Goal: Task Accomplishment & Management: Use online tool/utility

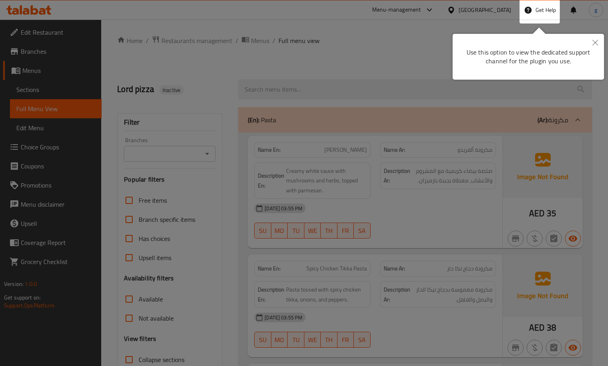
click at [597, 43] on icon "Close" at bounding box center [595, 43] width 6 height 6
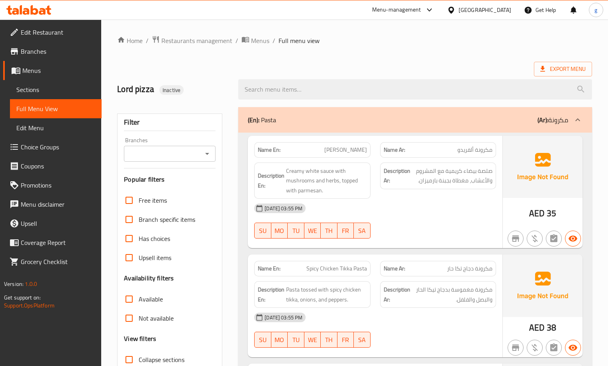
click at [39, 33] on span "Edit Restaurant" at bounding box center [58, 32] width 74 height 10
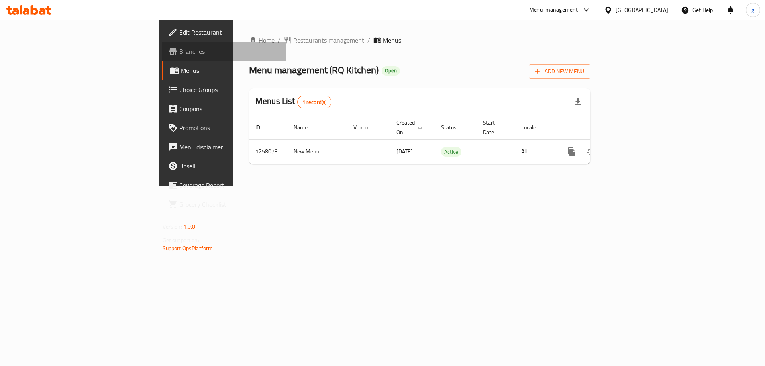
click at [179, 50] on span "Branches" at bounding box center [229, 52] width 101 height 10
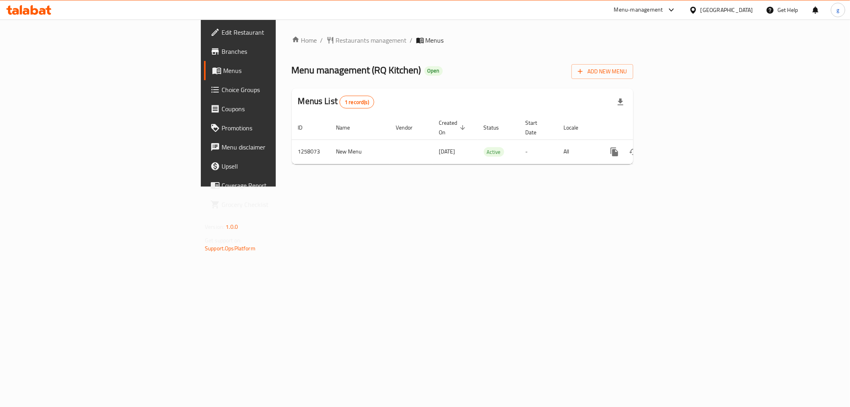
click at [222, 54] on span "Branches" at bounding box center [279, 52] width 115 height 10
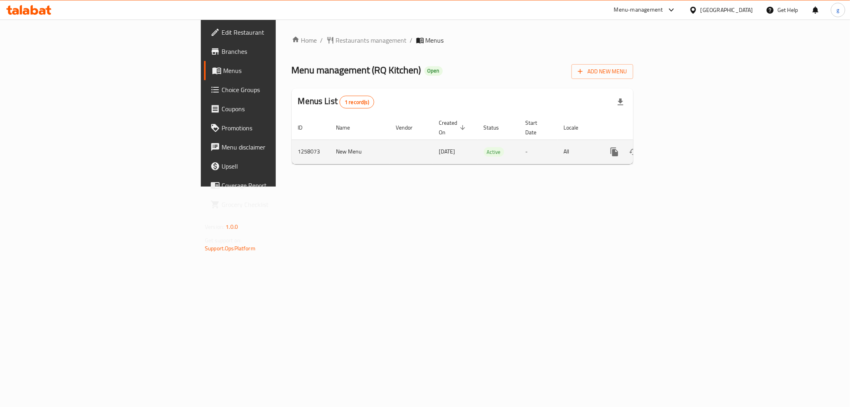
click at [675, 148] on icon "enhanced table" at bounding box center [671, 151] width 7 height 7
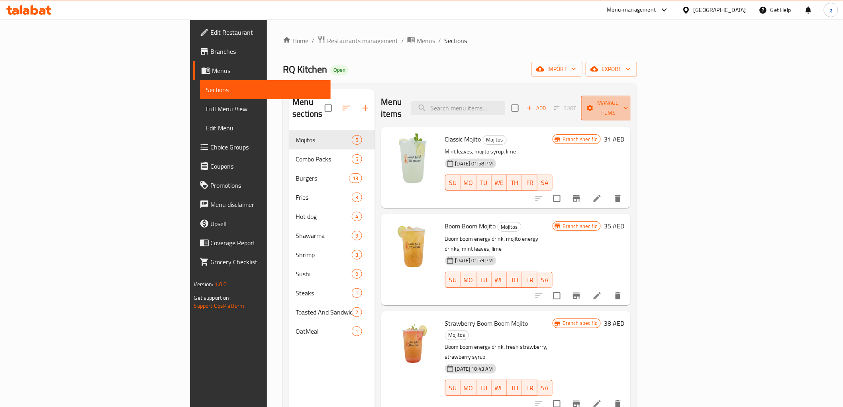
click at [628, 102] on span "Manage items" at bounding box center [608, 108] width 41 height 20
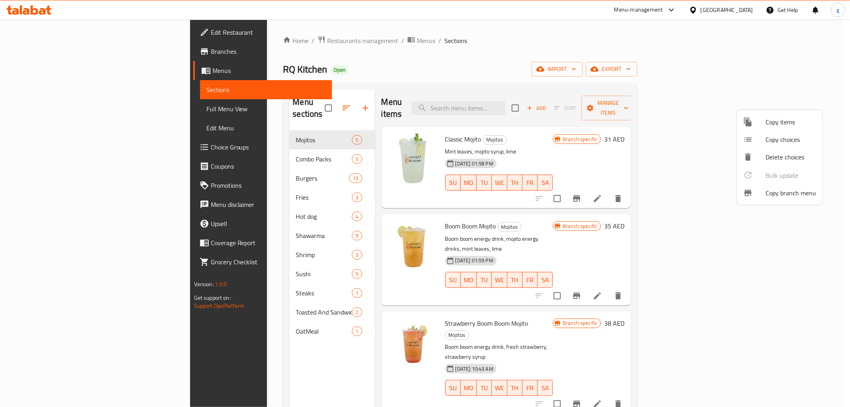
click at [779, 189] on span "Copy branch menu" at bounding box center [790, 193] width 51 height 10
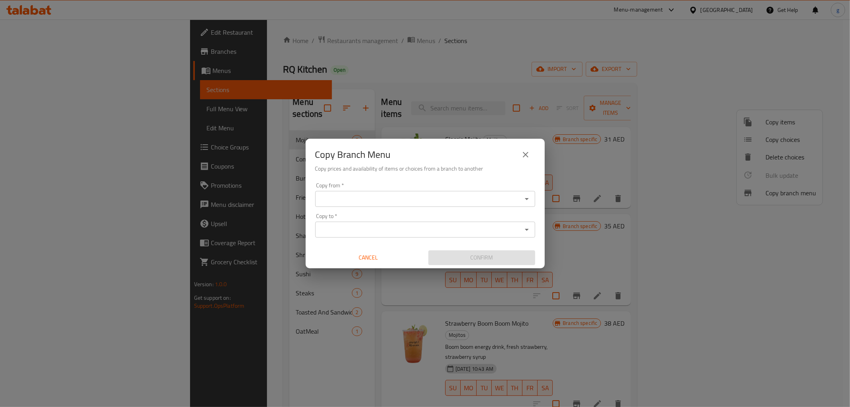
click at [420, 204] on div "Copy from *" at bounding box center [425, 199] width 220 height 16
click at [522, 200] on icon "Open" at bounding box center [527, 199] width 10 height 10
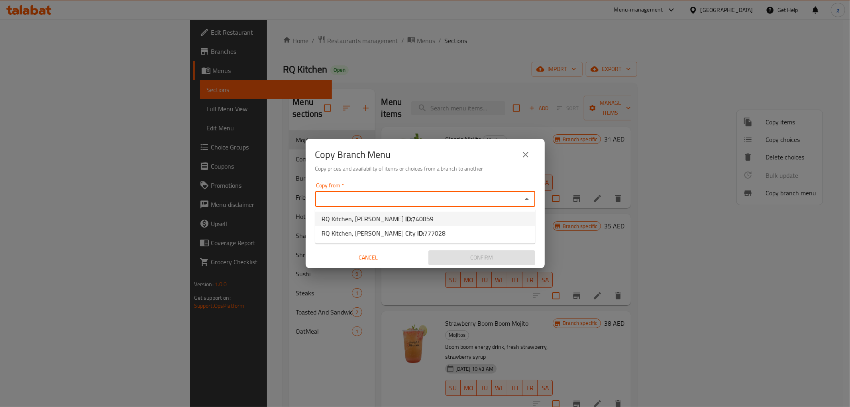
click at [412, 217] on span "740859" at bounding box center [423, 219] width 22 height 12
type input "RQ Kitchen, Al Nahyan"
click at [528, 227] on icon "Open" at bounding box center [527, 230] width 10 height 10
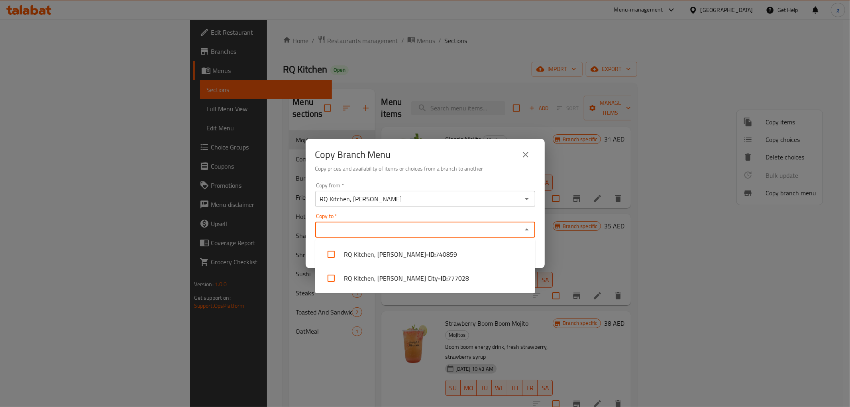
click at [361, 233] on input "Copy to   *" at bounding box center [419, 229] width 202 height 11
click at [441, 280] on li "RQ Kitchen, Mohammed Bin Zayed City - ID: 777028" at bounding box center [425, 278] width 220 height 24
checkbox input "true"
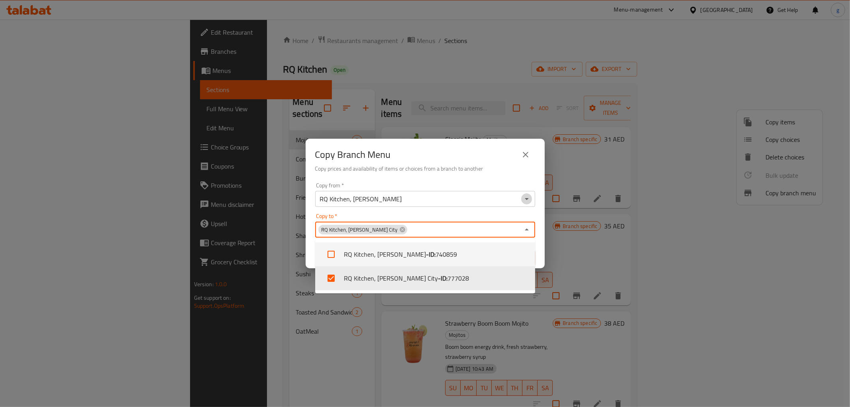
click at [528, 194] on icon "Open" at bounding box center [527, 199] width 10 height 10
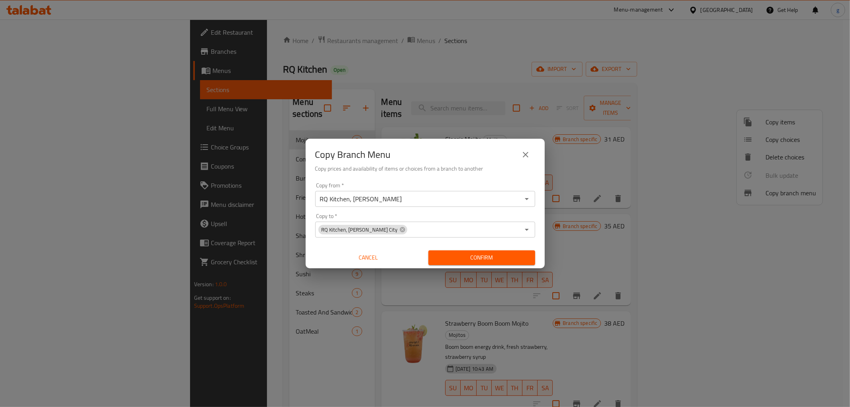
click at [260, 239] on div "Copy Branch Menu Copy prices and availability of items or choices from a branch…" at bounding box center [425, 203] width 850 height 407
click at [525, 229] on icon "Open" at bounding box center [527, 230] width 4 height 2
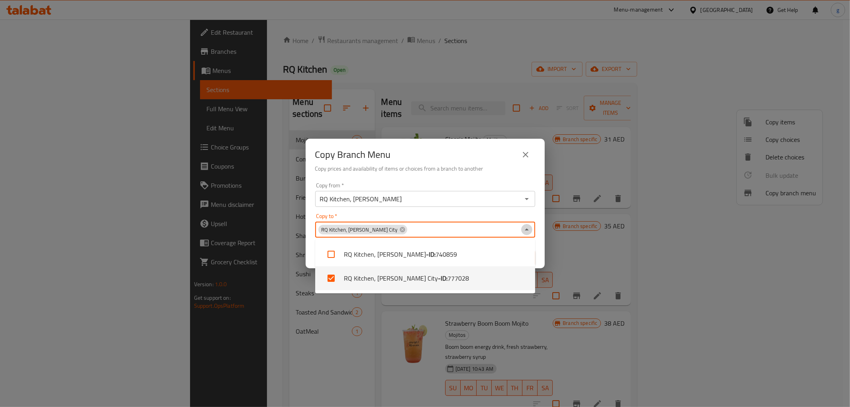
click at [522, 226] on icon "Close" at bounding box center [527, 230] width 10 height 10
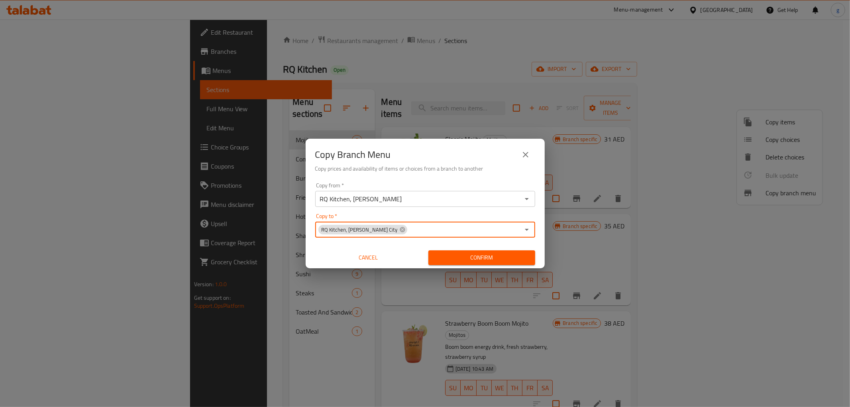
click at [472, 258] on span "Confirm" at bounding box center [482, 258] width 94 height 10
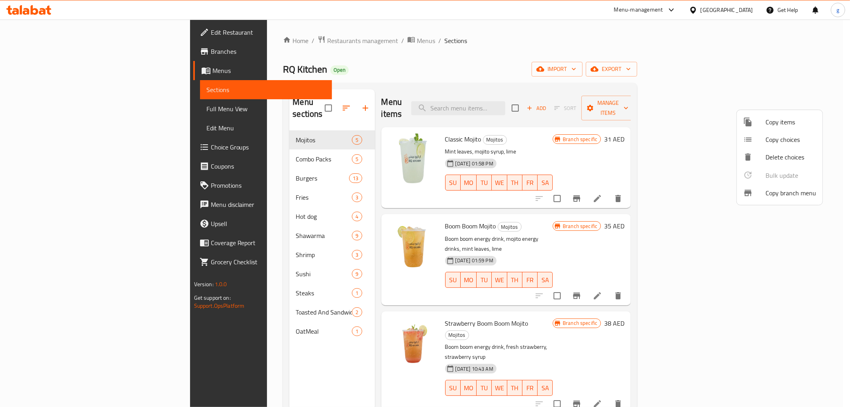
click at [30, 47] on div at bounding box center [425, 203] width 850 height 407
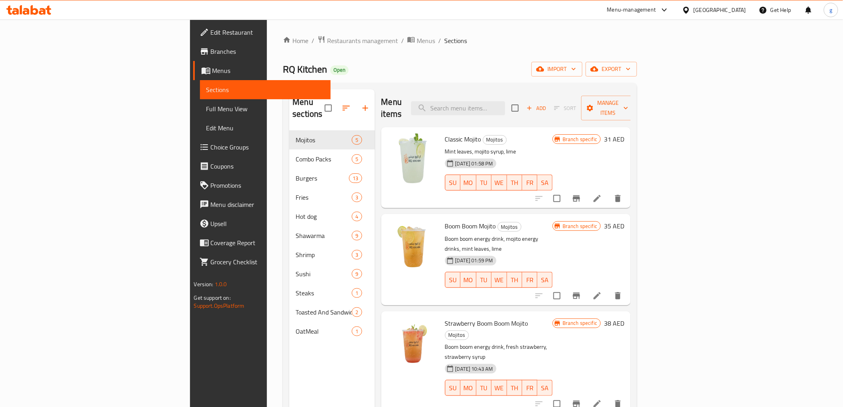
click at [211, 51] on span "Branches" at bounding box center [268, 52] width 114 height 10
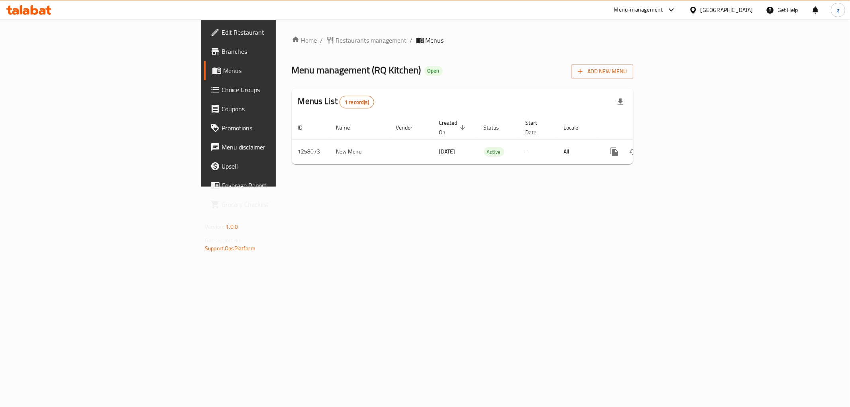
click at [447, 186] on div "Home / Restaurants management / Menus Menu management ( RQ Kitchen ) Open Add N…" at bounding box center [462, 103] width 373 height 167
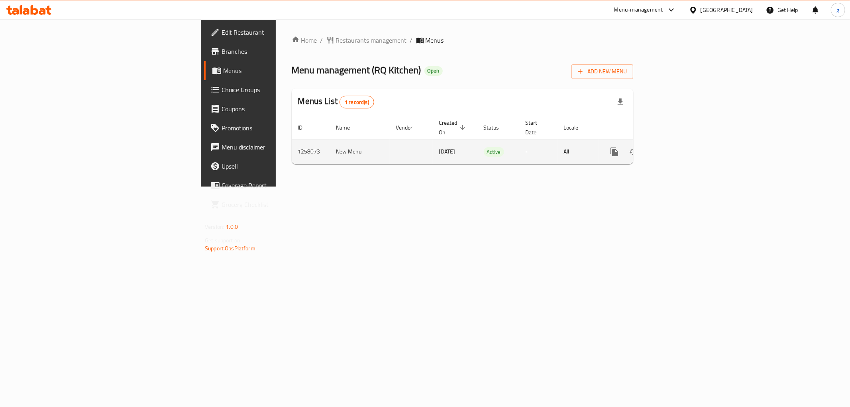
click at [681, 149] on link "enhanced table" at bounding box center [671, 151] width 19 height 19
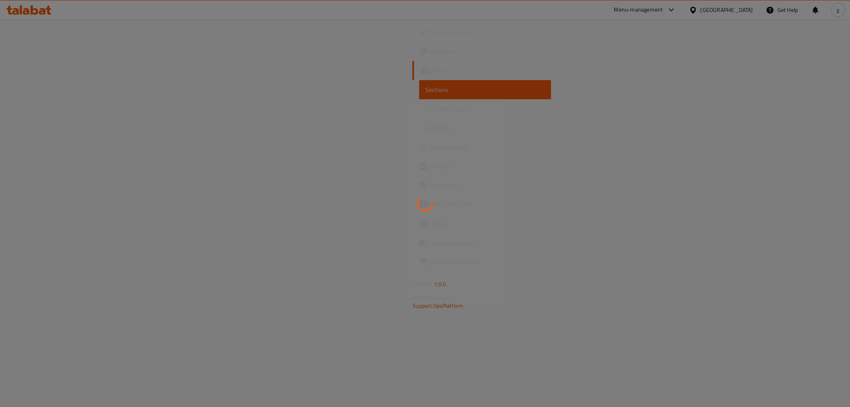
click at [89, 61] on div at bounding box center [425, 203] width 850 height 407
click at [337, 156] on div at bounding box center [425, 203] width 850 height 407
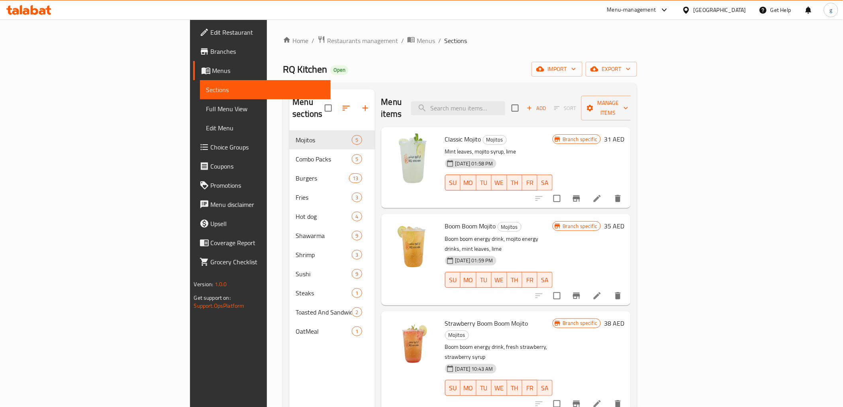
click at [212, 68] on span "Menus" at bounding box center [268, 71] width 112 height 10
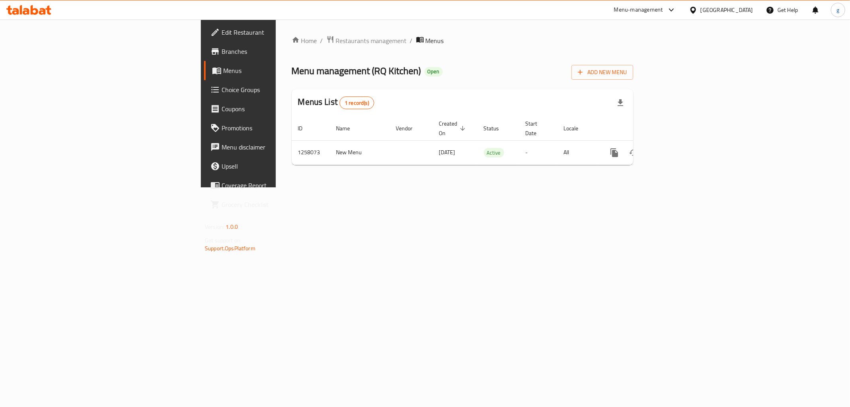
click at [222, 50] on span "Branches" at bounding box center [279, 52] width 115 height 10
click at [676, 147] on icon "enhanced table" at bounding box center [672, 152] width 10 height 10
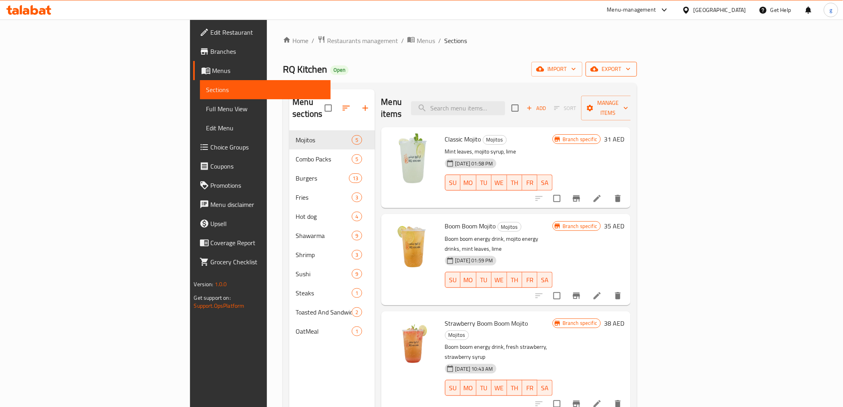
click at [631, 71] on span "export" at bounding box center [611, 69] width 39 height 10
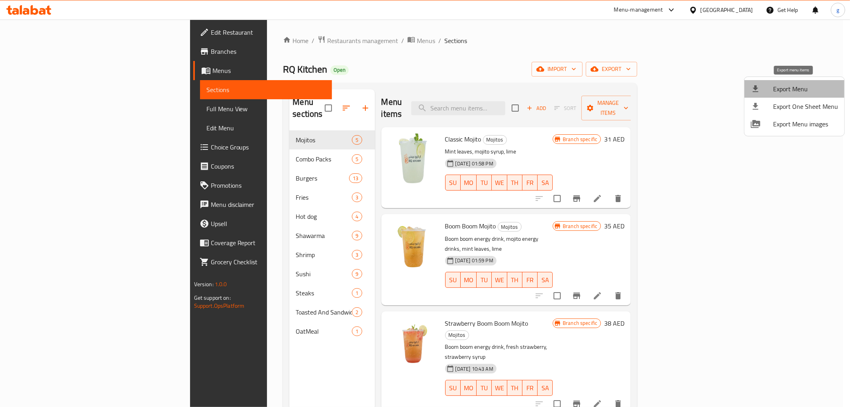
click at [798, 90] on span "Export Menu" at bounding box center [805, 89] width 65 height 10
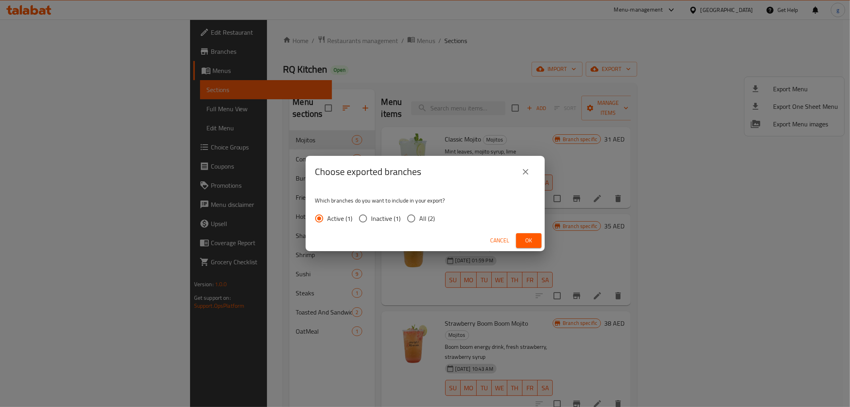
click at [427, 216] on span "All (2)" at bounding box center [428, 219] width 16 height 10
click at [420, 216] on input "All (2)" at bounding box center [411, 218] width 17 height 17
radio input "true"
click at [528, 243] on span "Ok" at bounding box center [528, 240] width 13 height 10
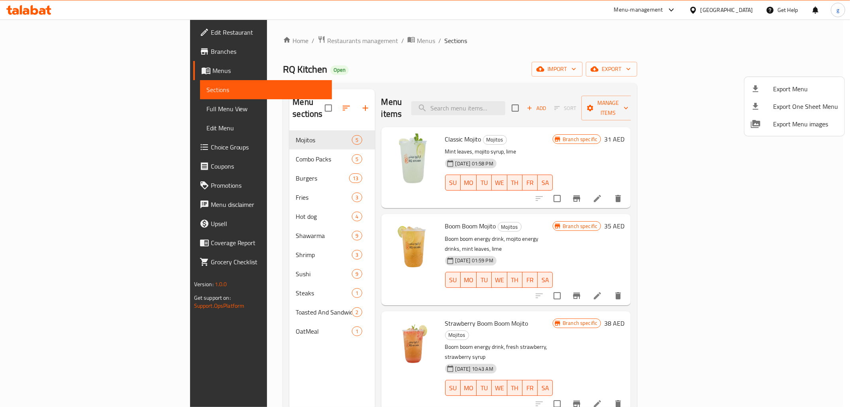
click at [52, 108] on div at bounding box center [425, 203] width 850 height 407
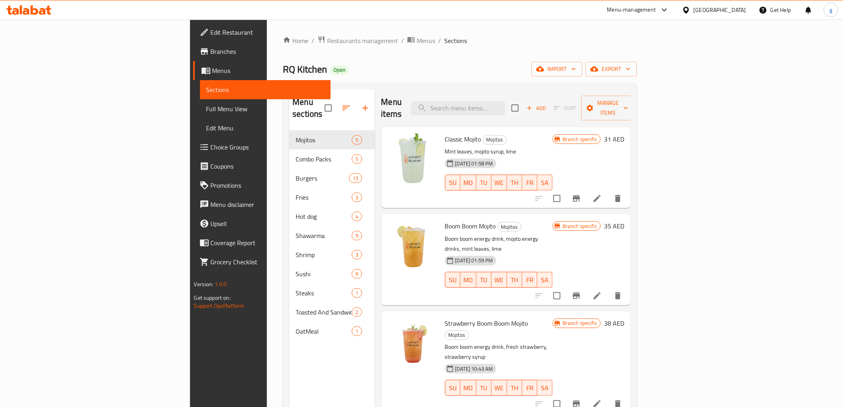
click at [206, 108] on span "Full Menu View" at bounding box center [265, 109] width 118 height 10
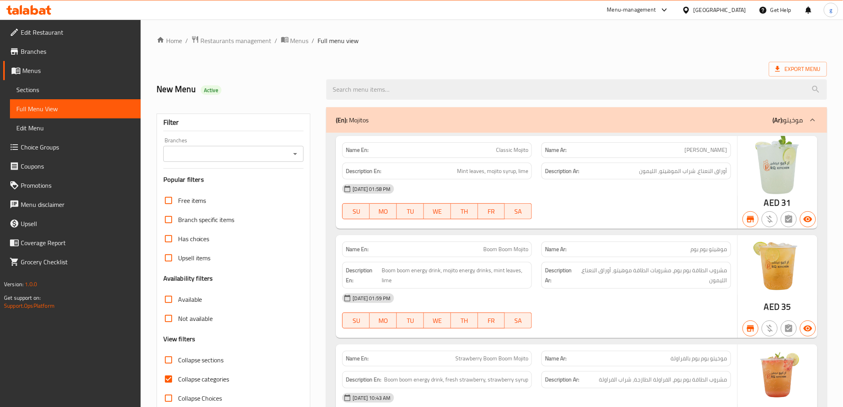
click at [168, 379] on input "Collapse categories" at bounding box center [168, 378] width 19 height 19
checkbox input "false"
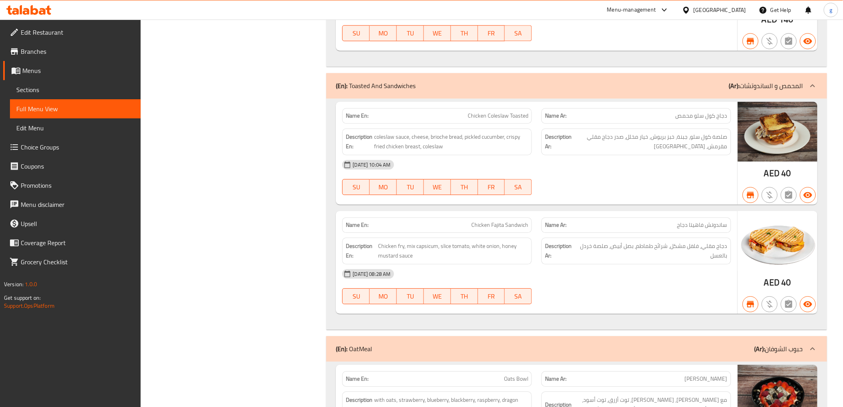
scroll to position [5829, 0]
